Goal: Task Accomplishment & Management: Manage account settings

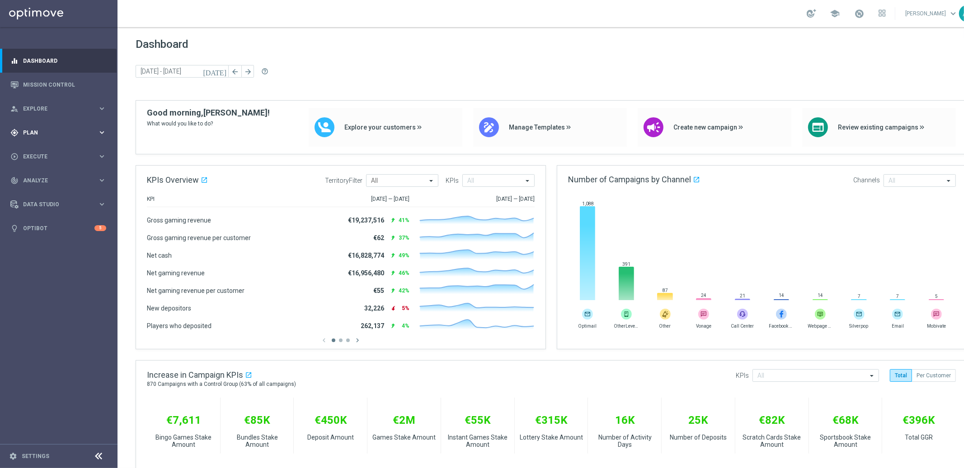
click at [48, 130] on span "Plan" at bounding box center [60, 132] width 75 height 5
click at [46, 151] on link "Target Groups" at bounding box center [58, 151] width 70 height 7
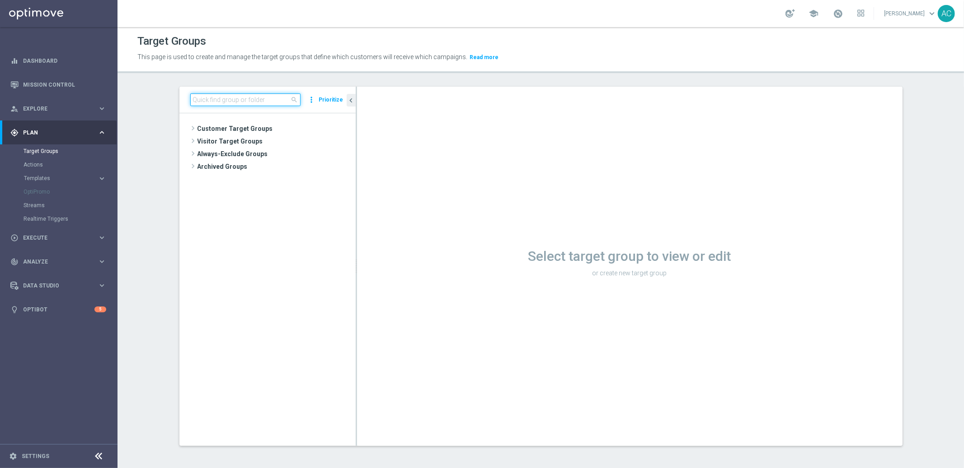
click at [239, 103] on input at bounding box center [245, 100] width 110 height 13
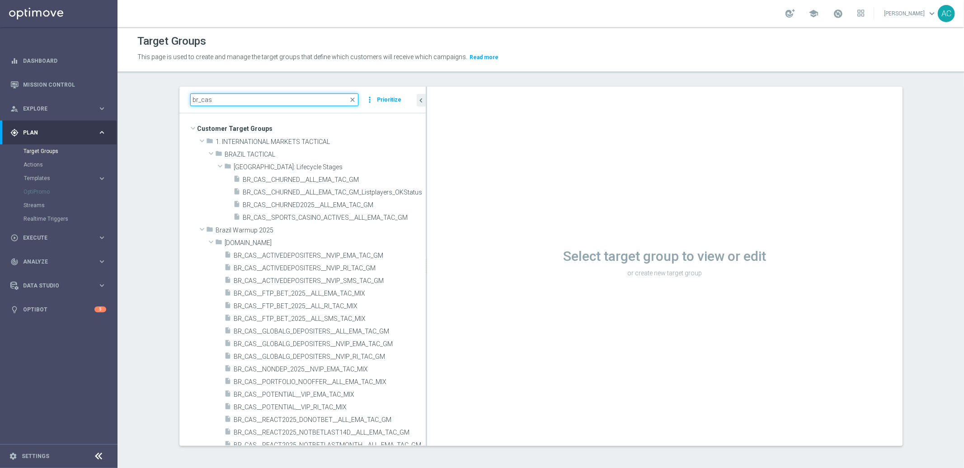
drag, startPoint x: 352, startPoint y: 246, endPoint x: 515, endPoint y: 250, distance: 163.1
click at [515, 250] on as-split "br_cas close more_vert Prioritize Customer Target Groups library_add create_new…" at bounding box center [540, 267] width 723 height 360
click at [427, 226] on div "Select target group to view or edit or create new target group" at bounding box center [664, 267] width 475 height 360
drag, startPoint x: 421, startPoint y: 231, endPoint x: 429, endPoint y: 231, distance: 7.2
click at [429, 231] on as-split "br_cas close more_vert Prioritize Customer Target Groups library_add create_new…" at bounding box center [540, 267] width 723 height 360
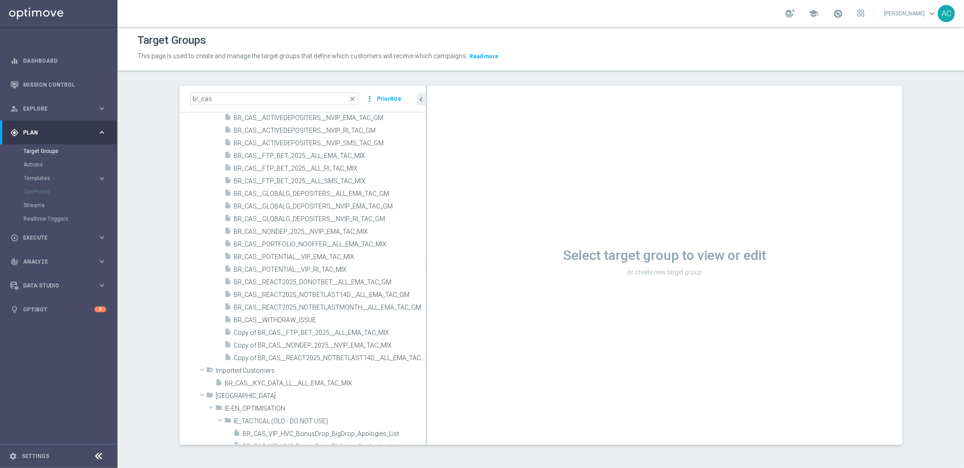
scroll to position [130, 0]
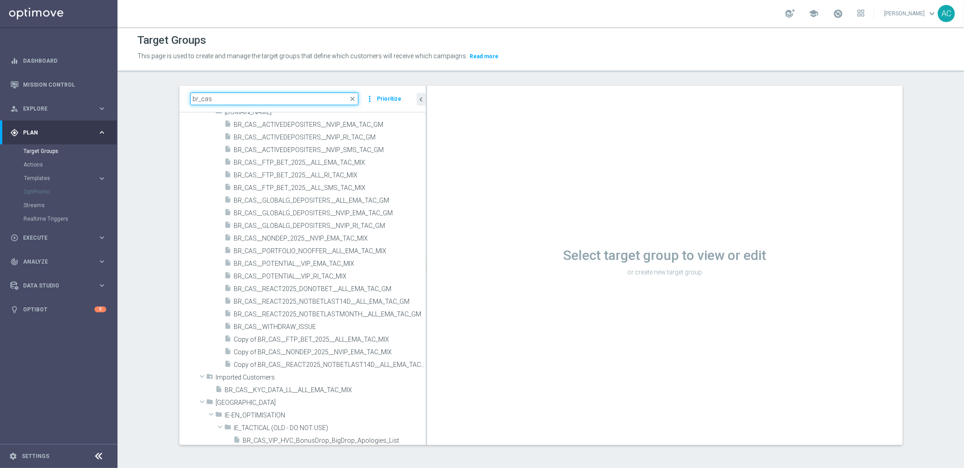
click at [222, 102] on input "br_cas" at bounding box center [274, 99] width 168 height 13
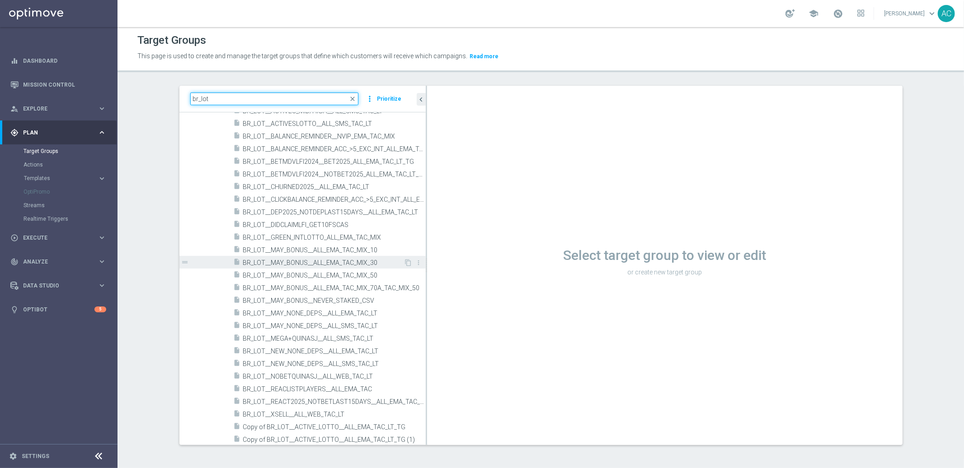
scroll to position [170, 0]
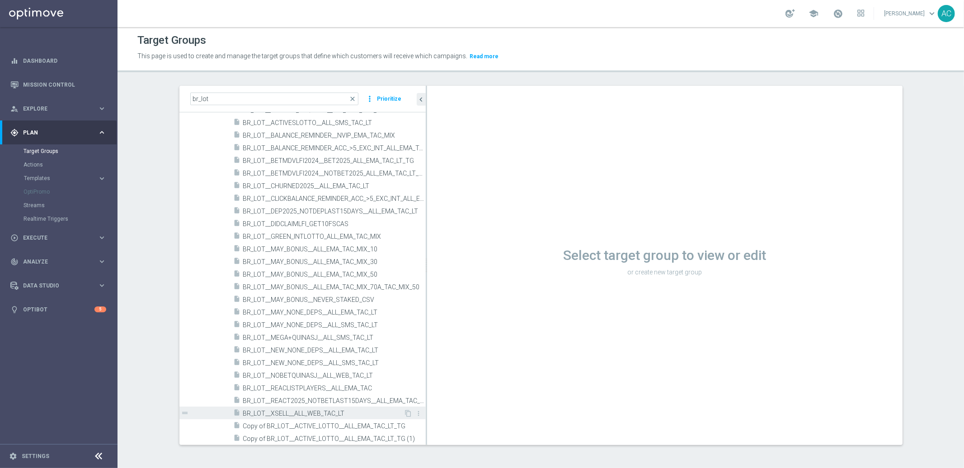
click at [352, 413] on span "BR_LOT__XSELL__ALL_WEB_TAC_LT" at bounding box center [323, 414] width 161 height 8
click at [302, 411] on span "BR_LOT__XSELL__ALL_WEB_TAC_LT" at bounding box center [323, 414] width 161 height 8
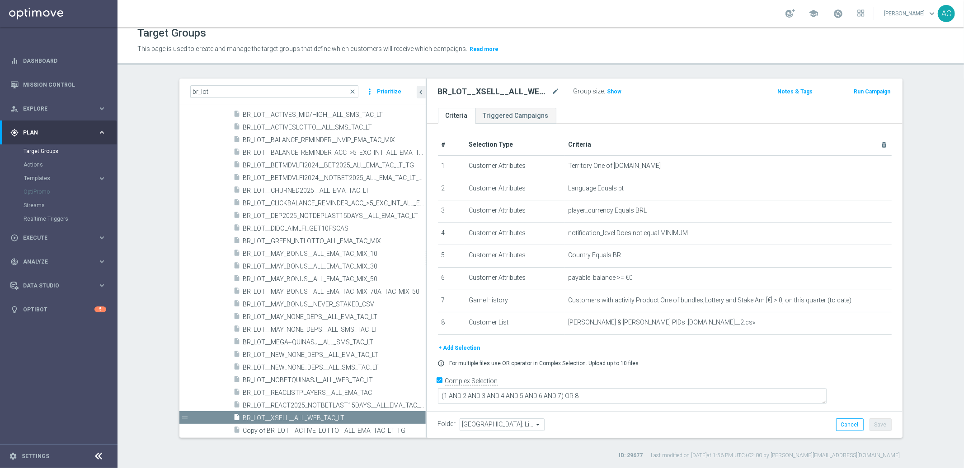
scroll to position [113, 0]
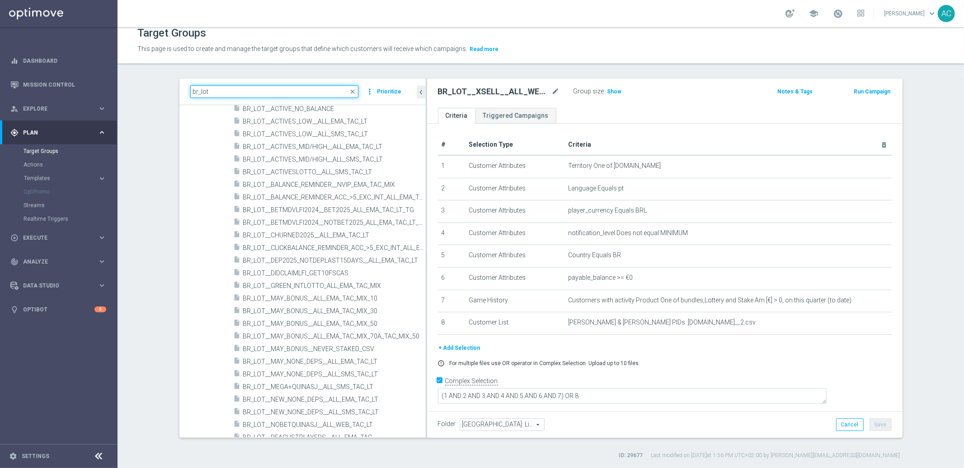
drag, startPoint x: 239, startPoint y: 95, endPoint x: 159, endPoint y: 91, distance: 80.0
click at [161, 91] on div "br_lot close more_vert Prioritize Customer Target Groups library_add create_new…" at bounding box center [540, 269] width 759 height 381
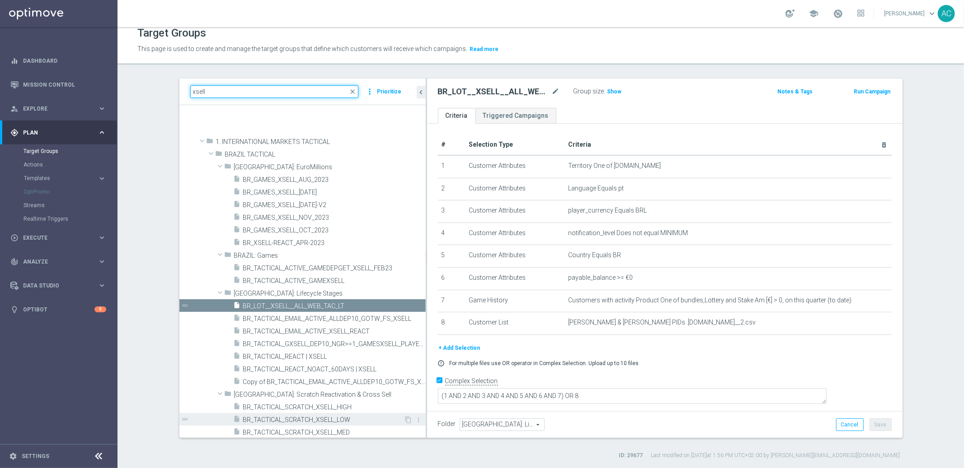
scroll to position [381, 0]
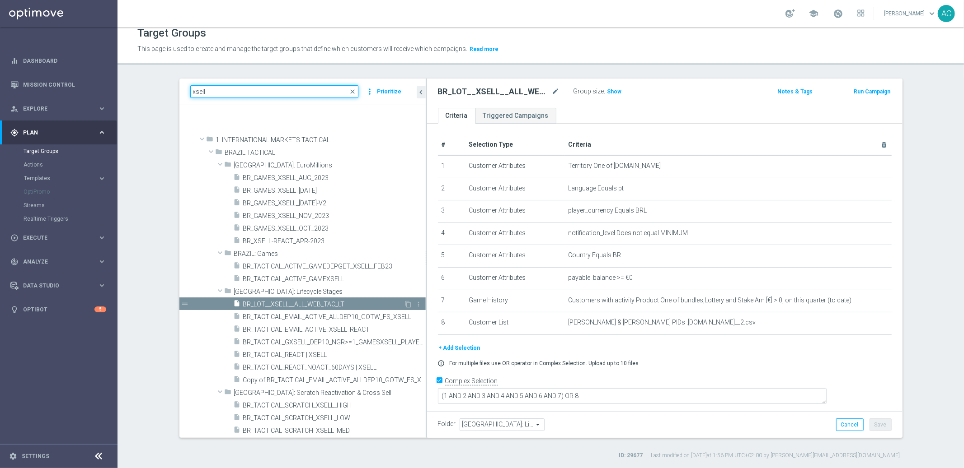
type input "xsell"
click at [298, 303] on span "BR_LOT__XSELL__ALL_WEB_TAC_LT" at bounding box center [323, 305] width 161 height 8
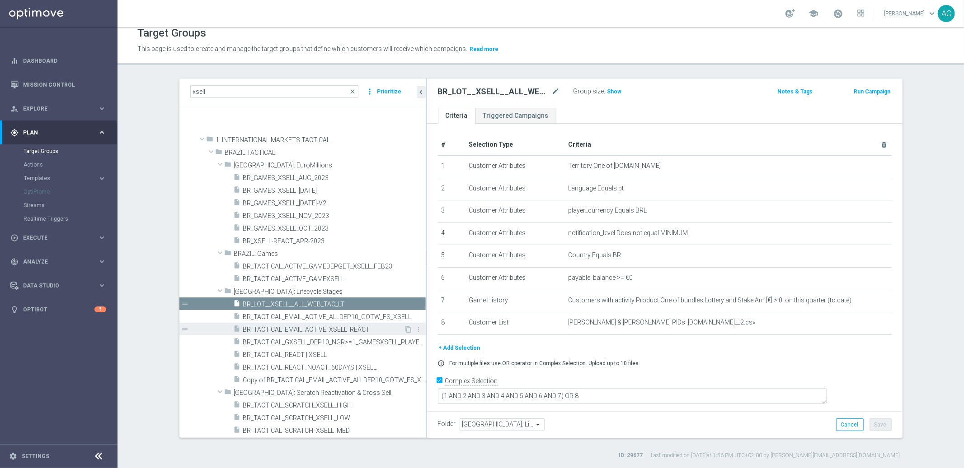
click at [328, 330] on span "BR_TACTICAL_EMAIL_ACTIVE_XSELL_REACT" at bounding box center [323, 330] width 161 height 8
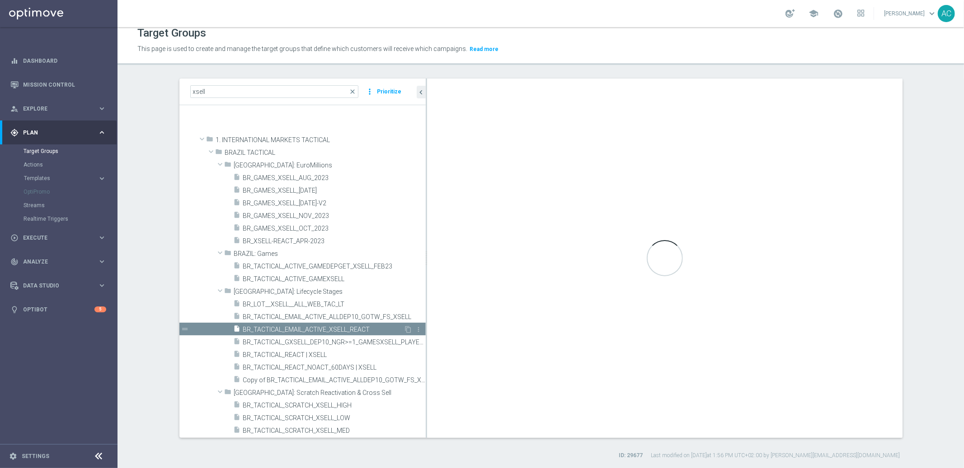
checkbox input "false"
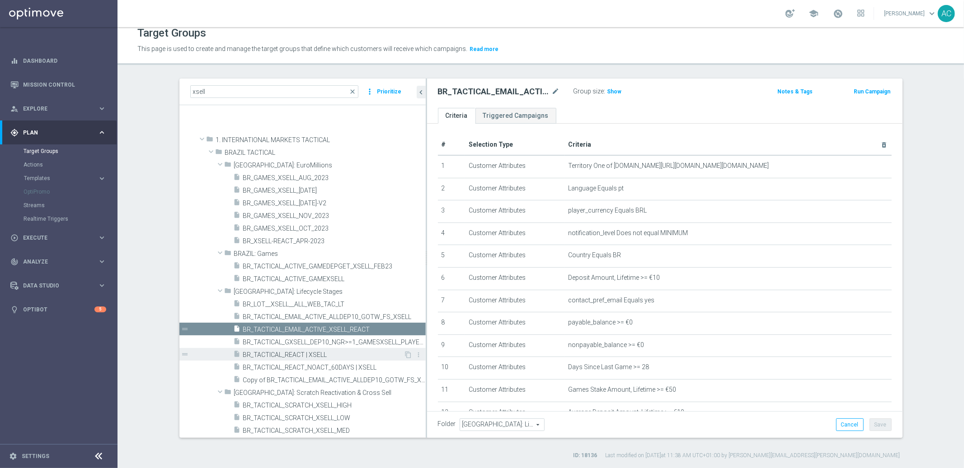
click at [365, 357] on span "BR_TACTICAL_REACT | XSELL" at bounding box center [323, 355] width 161 height 8
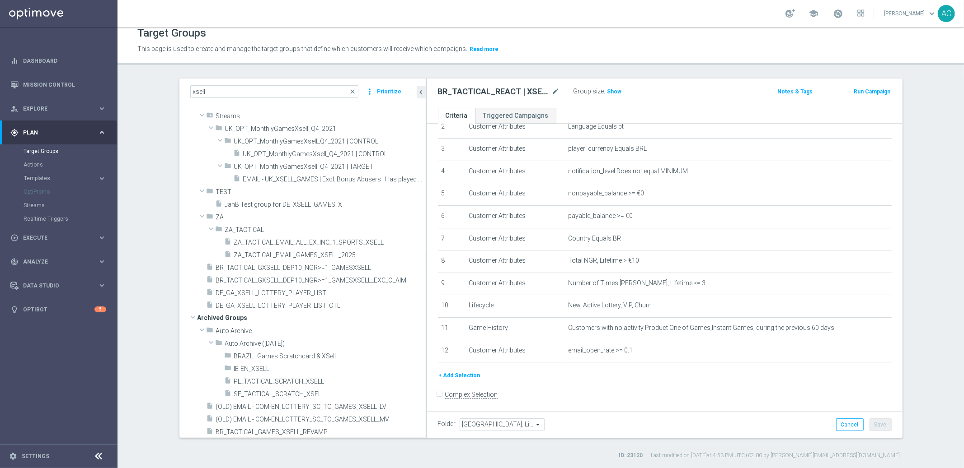
scroll to position [6940, 0]
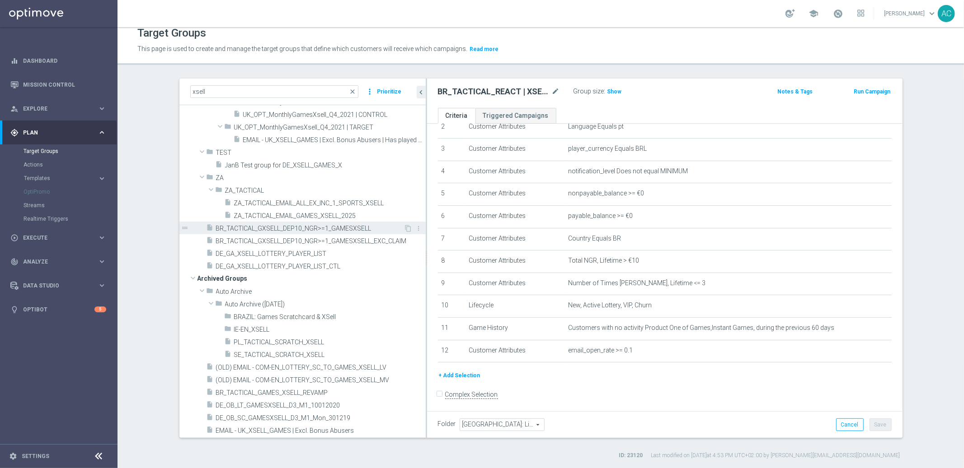
click at [332, 229] on span "BR_TACTICAL_GXSELL_DEP10_NGR>=1_GAMESXSELL" at bounding box center [310, 229] width 188 height 8
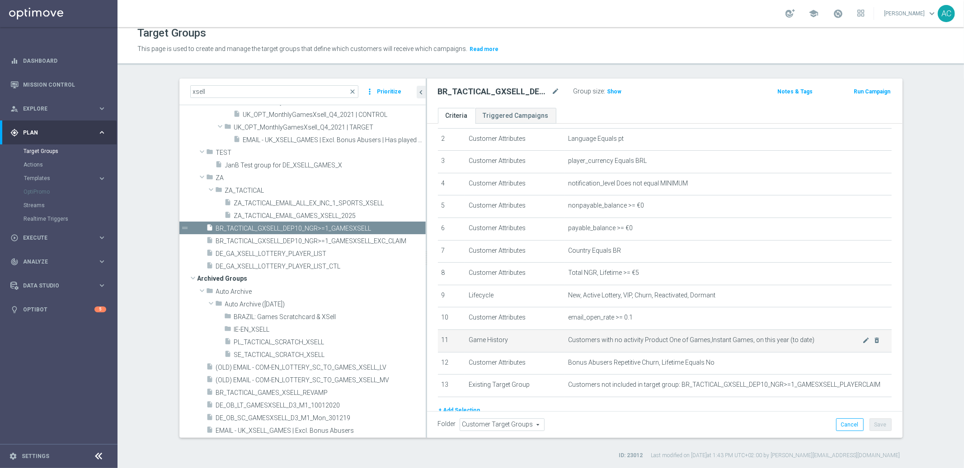
scroll to position [84, 0]
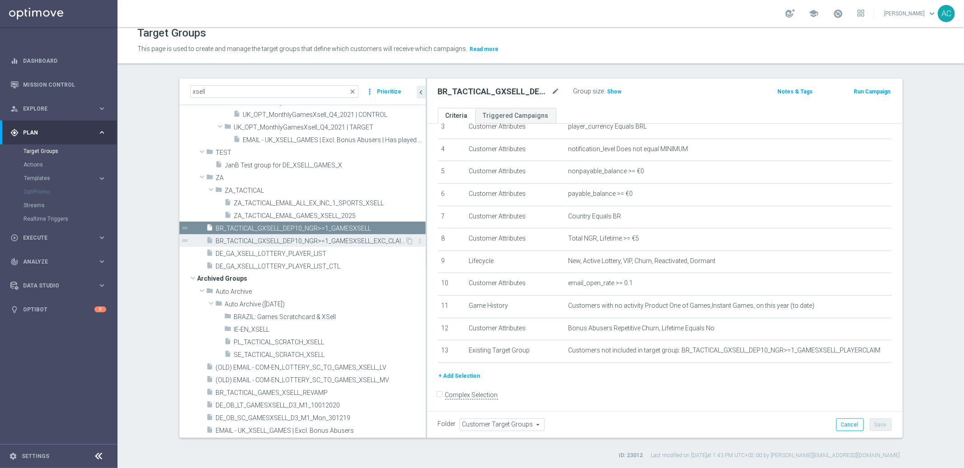
click at [324, 243] on span "BR_TACTICAL_GXSELL_DEP10_NGR>=1_GAMESXSELL_EXC_CLAIM" at bounding box center [310, 242] width 189 height 8
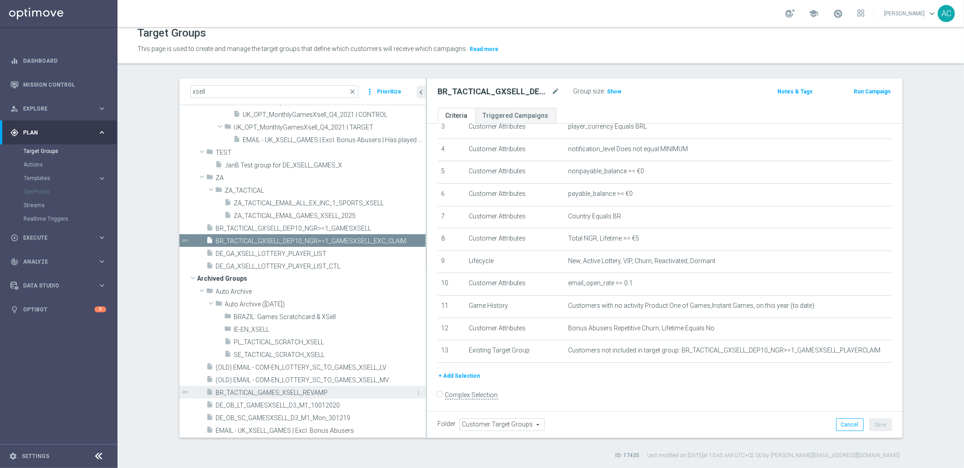
click at [309, 395] on span "BR_TACTICAL_GAMES_XSELL_REVAMP" at bounding box center [310, 393] width 189 height 8
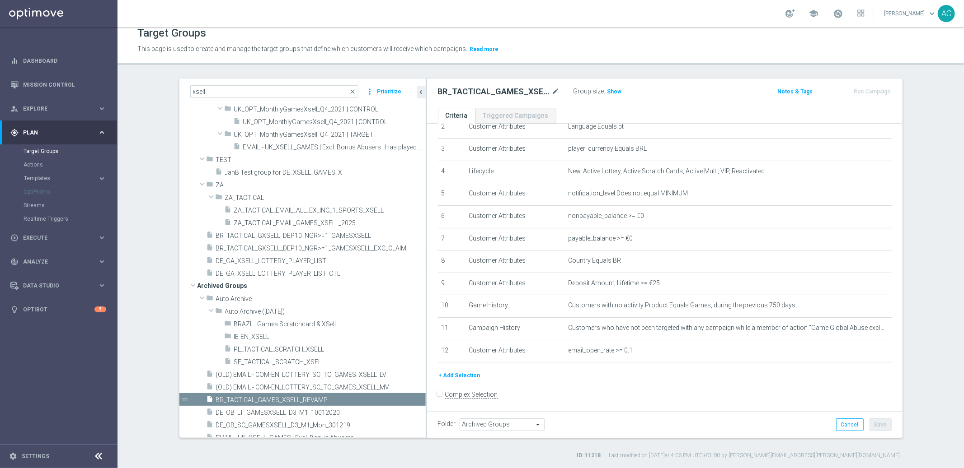
scroll to position [6933, 0]
click at [359, 247] on span "BR_TACTICAL_GXSELL_DEP10_NGR>=1_GAMESXSELL_EXC_CLAIM" at bounding box center [310, 248] width 189 height 8
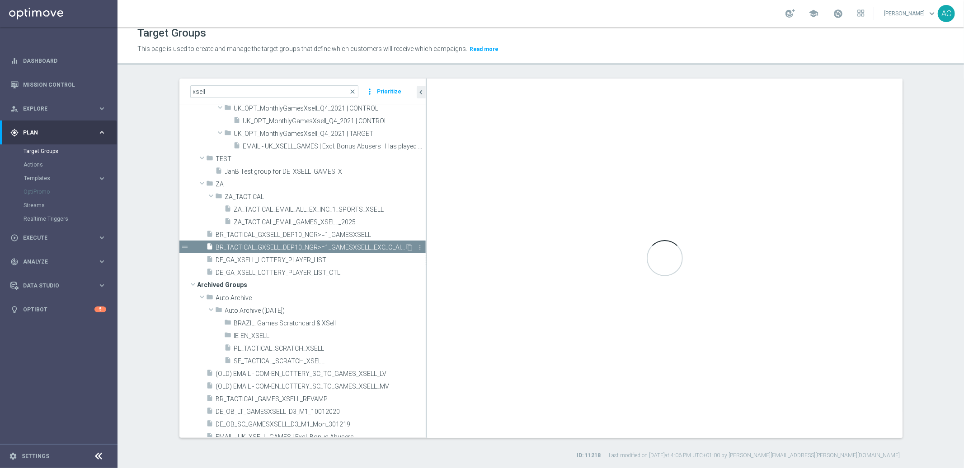
type input "Customer Target Groups"
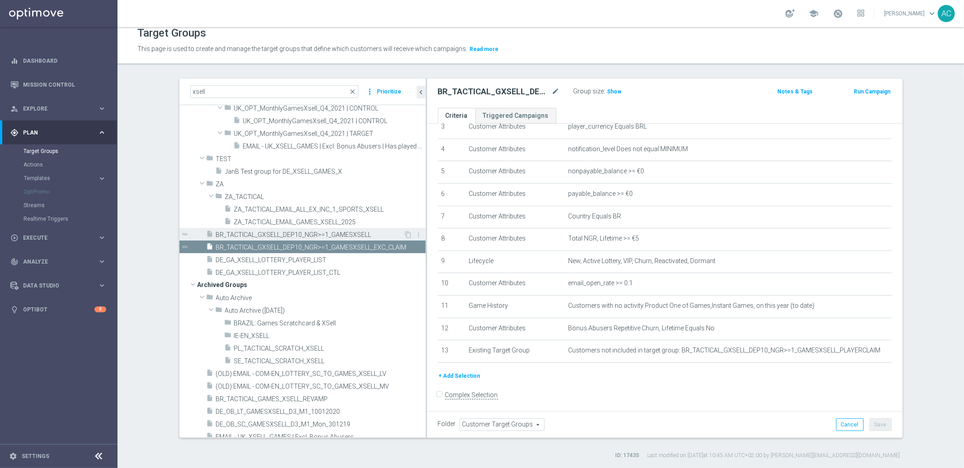
click at [345, 231] on span "BR_TACTICAL_GXSELL_DEP10_NGR>=1_GAMESXSELL" at bounding box center [310, 235] width 188 height 8
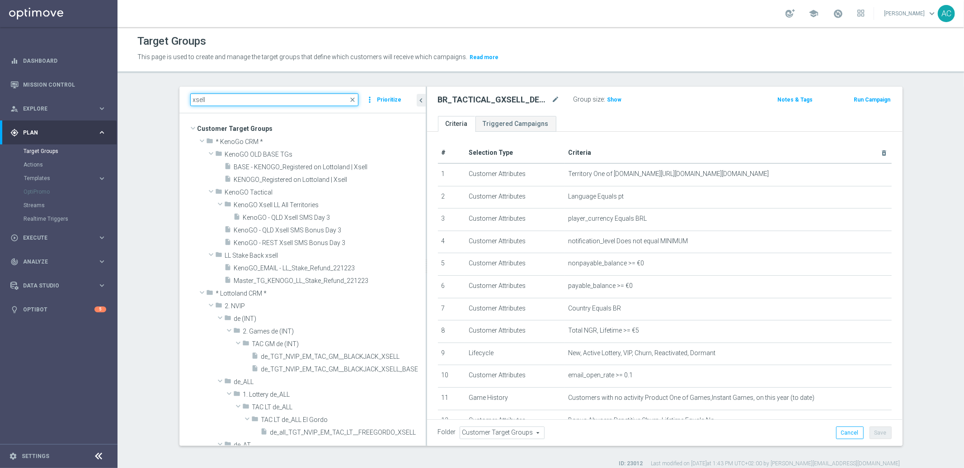
click at [256, 99] on input "xsell" at bounding box center [274, 100] width 168 height 13
paste input "BR_LOT__ACTIVE_LOTTO__ALL_EMA_TAC_LT_TG"
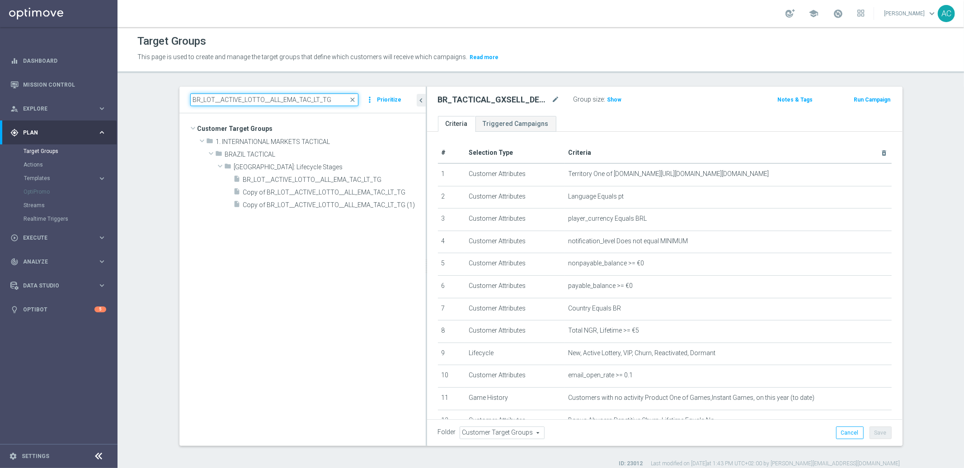
type input "BR_LOT__ACTIVE_LOTTO__ALL_EMA_TAC_LT_TG"
click at [607, 98] on span "Show" at bounding box center [614, 100] width 14 height 6
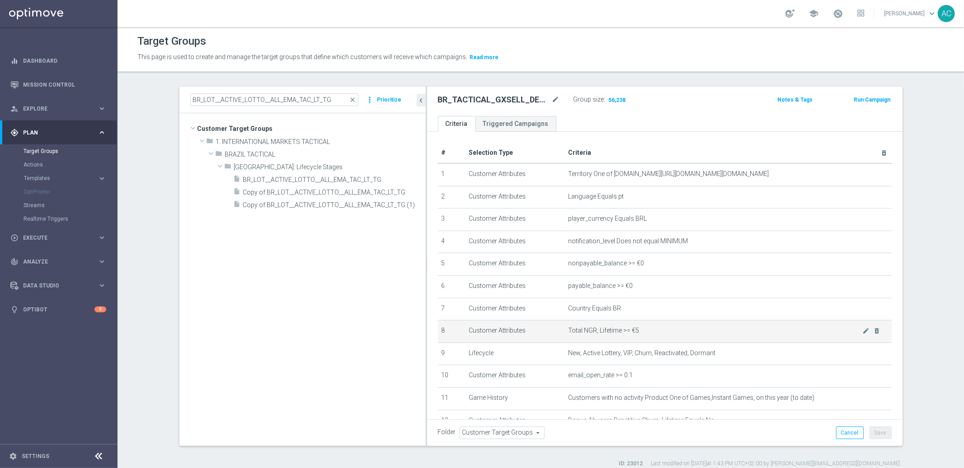
scroll to position [2, 0]
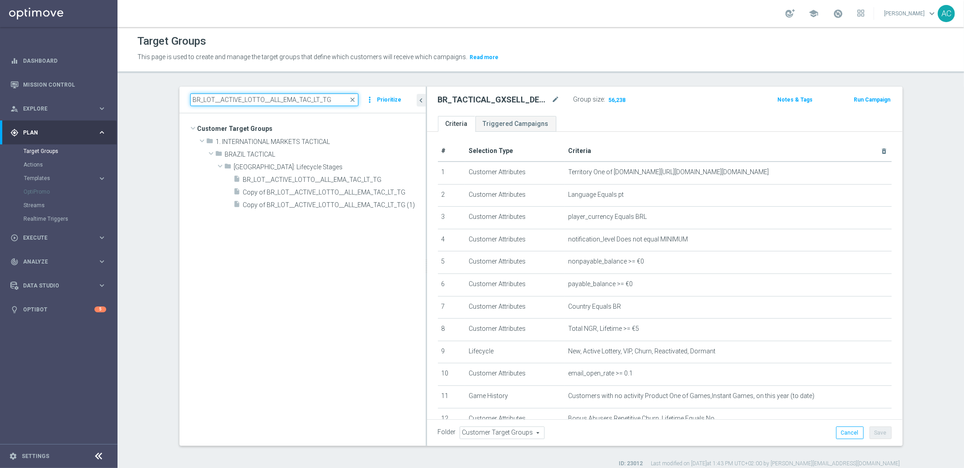
click at [332, 100] on input "BR_LOT__ACTIVE_LOTTO__ALL_EMA_TAC_LT_TG" at bounding box center [274, 100] width 168 height 13
click at [350, 101] on span "close" at bounding box center [352, 99] width 7 height 7
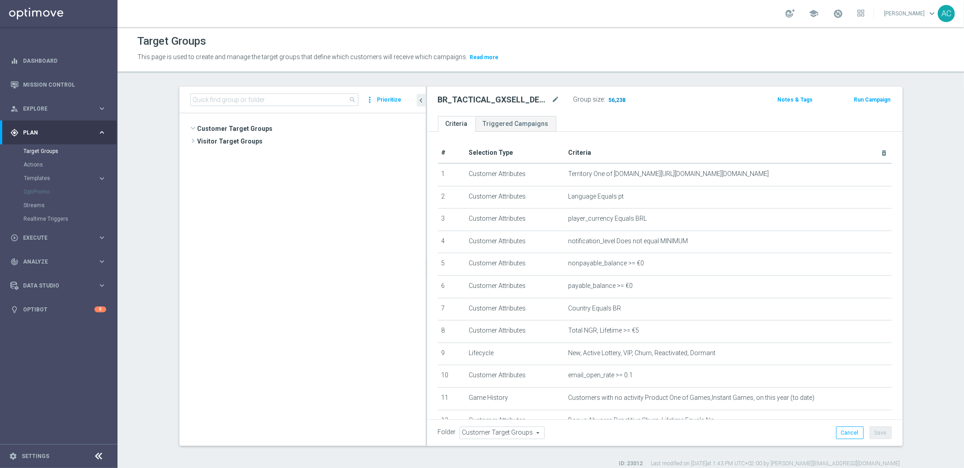
scroll to position [129429, 0]
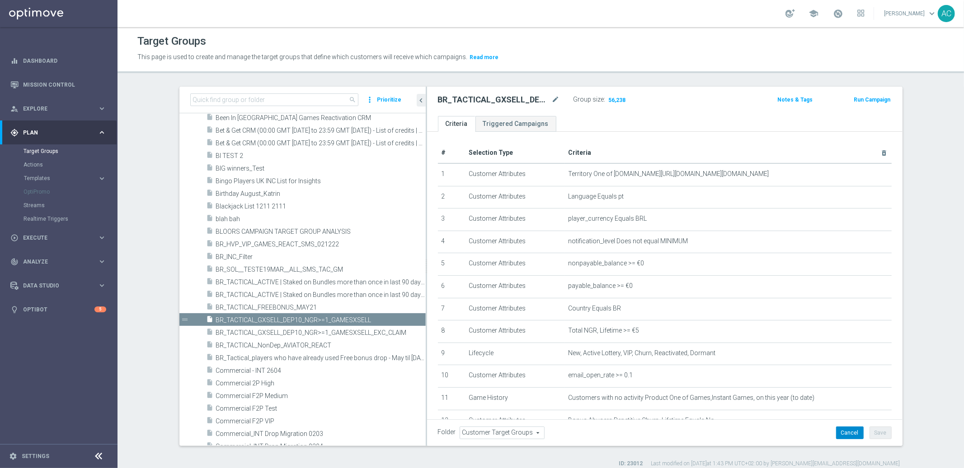
click at [846, 429] on button "Cancel" at bounding box center [850, 433] width 28 height 13
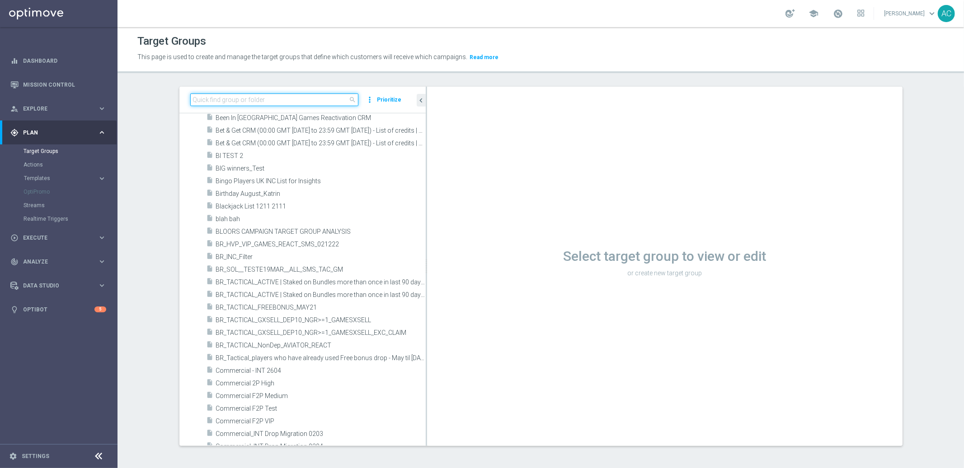
click at [287, 101] on input at bounding box center [274, 100] width 168 height 13
paste input "BR_LOT__ACTIVE_LOTTO__ALL_EMA_TAC_LT_TG"
type input "BR_LOT__ACTIVE_LOTTO__ALL_EMA_TAC_LT_TG"
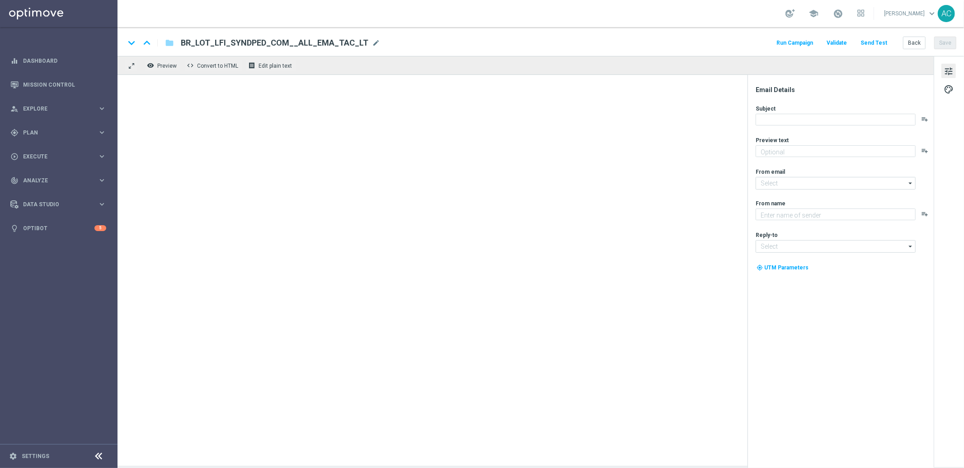
type textarea "Aposte com 50% OFF e jogue 4 desdobramentos de 18 números"
type textarea "Lottoland.com.br"
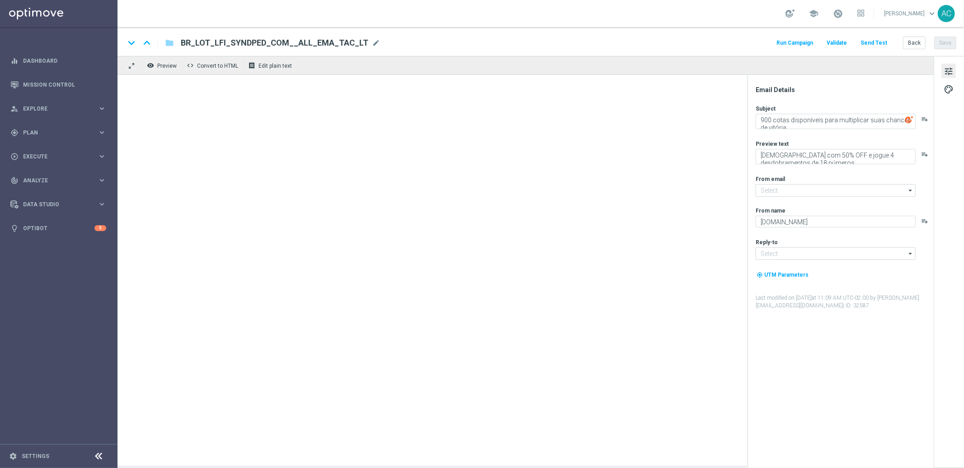
type input "mail@crm.lottoland.com.br"
type input "contato@lottoland.com.br"
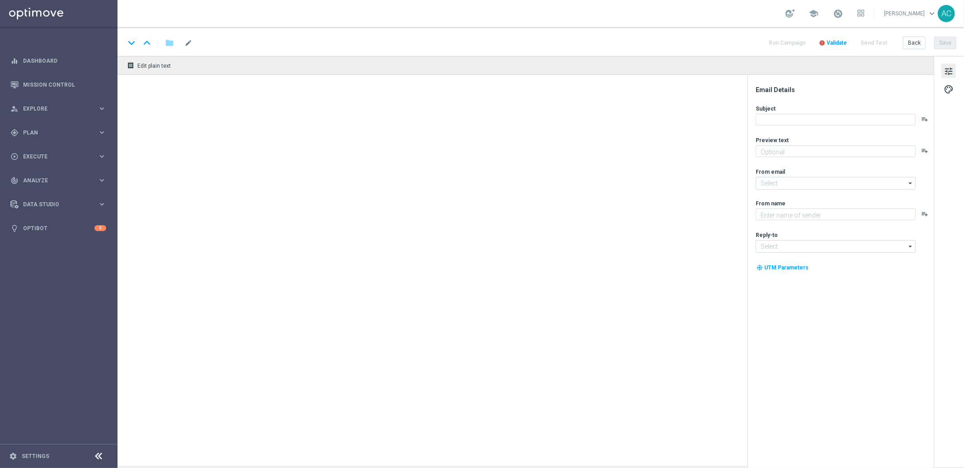
type textarea "Vai deixar R$220 milhões passarem?"
type input "mail@crm.lottoland.com.br"
type textarea "Lottoland.com.br"
type input "contato@lottoland.com.br"
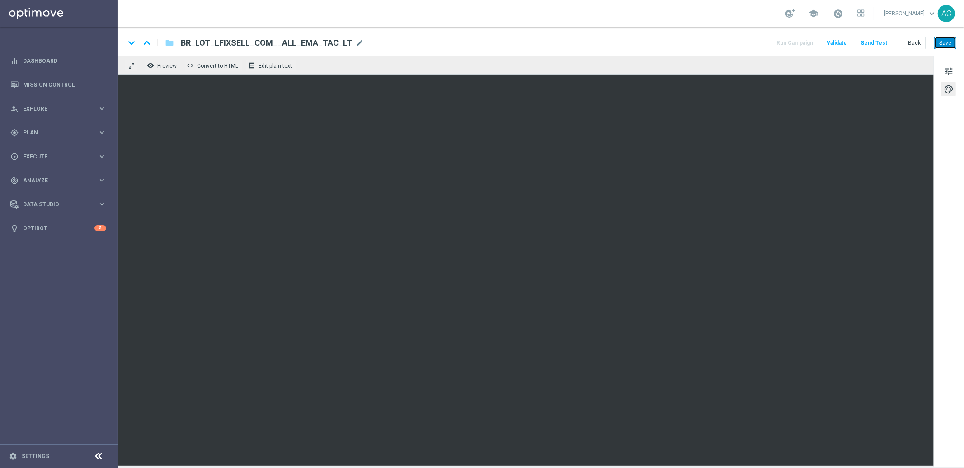
click at [946, 42] on button "Save" at bounding box center [945, 43] width 22 height 13
click at [944, 42] on button "Save" at bounding box center [945, 43] width 22 height 13
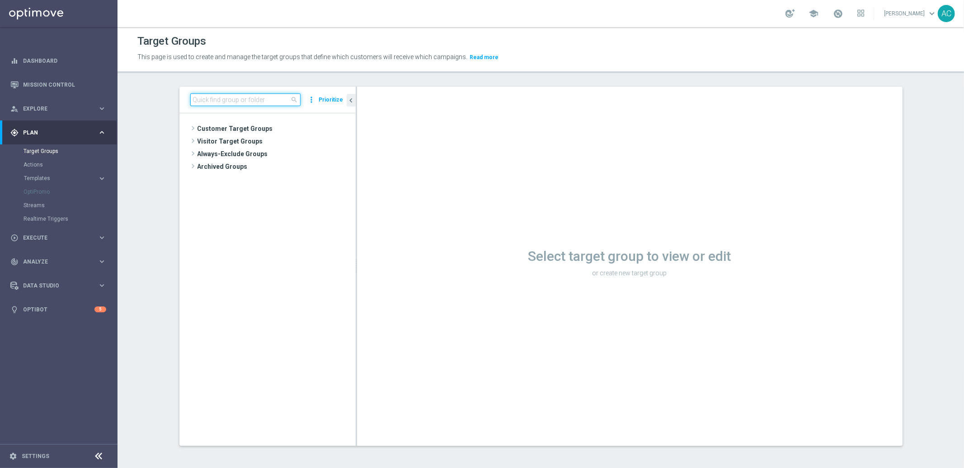
click at [263, 101] on input at bounding box center [245, 100] width 110 height 13
paste input "BR_LOT__ACTIVE_LOTTO__ALL_EMA_TAC_LT_TG"
type input "BR_LOT__ACTIVE_LOTTO__ALL_EMA_TAC_LT_TG"
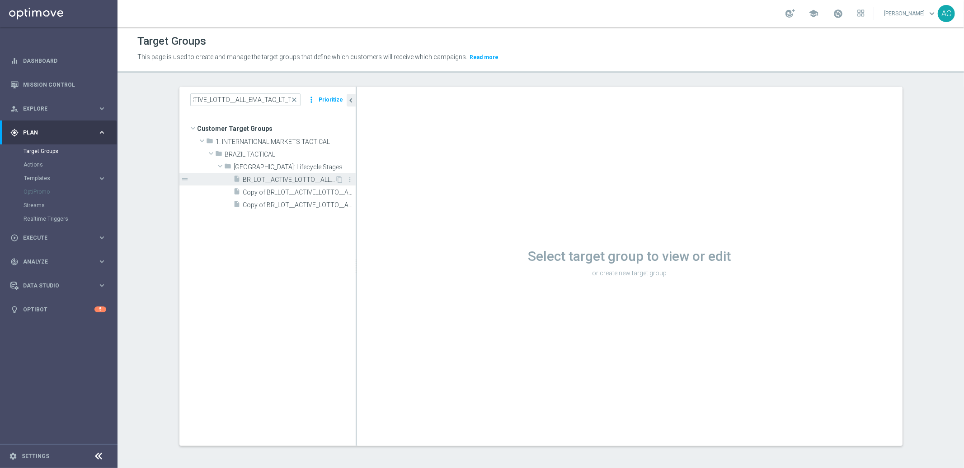
scroll to position [0, 0]
click at [309, 176] on span "BR_LOT__ACTIVE_LOTTO__ALL_EMA_TAC_LT_TG" at bounding box center [289, 180] width 92 height 8
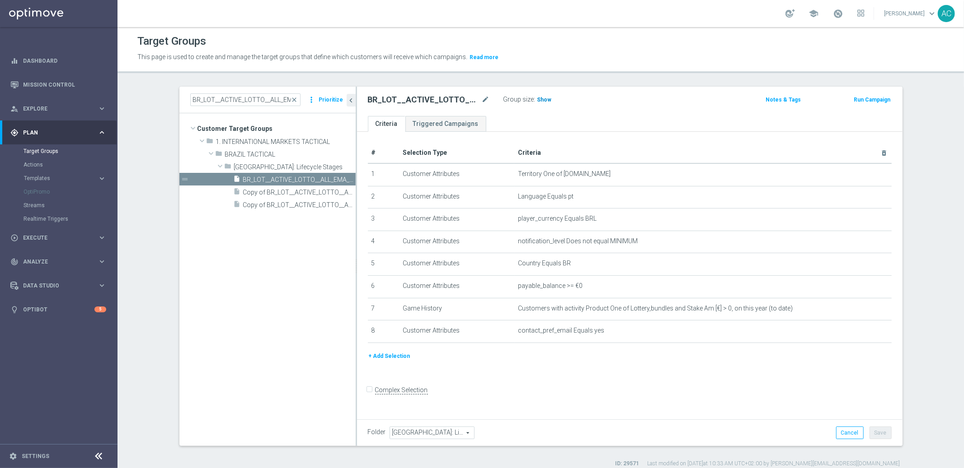
click at [541, 98] on span "Show" at bounding box center [544, 100] width 14 height 6
